Goal: Task Accomplishment & Management: Use online tool/utility

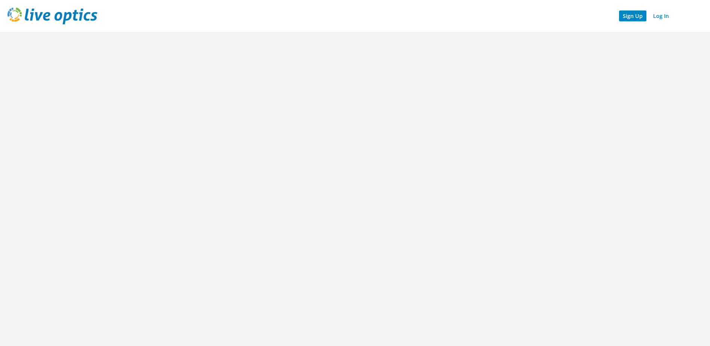
click at [635, 16] on link "Sign Up" at bounding box center [632, 15] width 27 height 11
click at [668, 16] on link "Log In" at bounding box center [660, 15] width 23 height 11
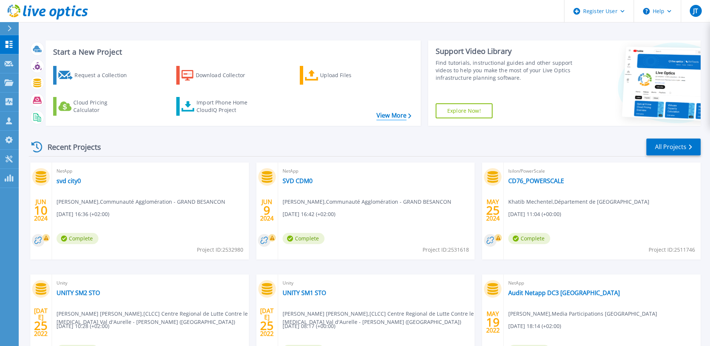
click at [401, 112] on link "View More" at bounding box center [393, 115] width 35 height 7
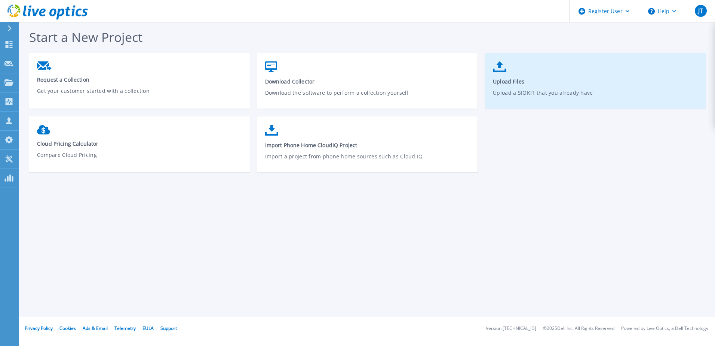
click at [508, 74] on link "Upload Files Upload a SIOKIT that you already have" at bounding box center [595, 84] width 221 height 53
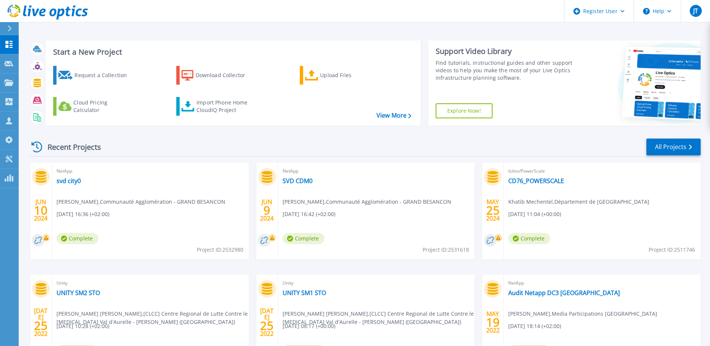
click at [408, 111] on div "Request a Collection Download Collector Upload Files Cloud Pricing Calculator I…" at bounding box center [232, 91] width 370 height 62
click at [398, 115] on link "View More" at bounding box center [393, 115] width 35 height 7
